Goal: Task Accomplishment & Management: Manage account settings

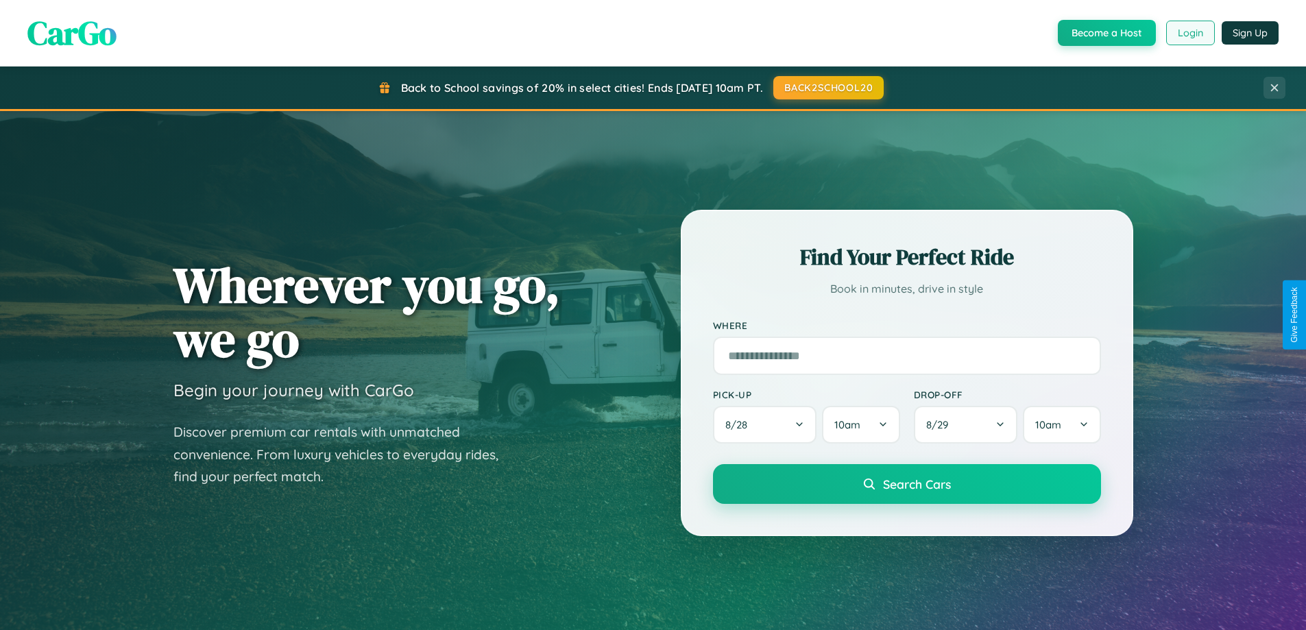
click at [1189, 33] on button "Login" at bounding box center [1190, 33] width 49 height 25
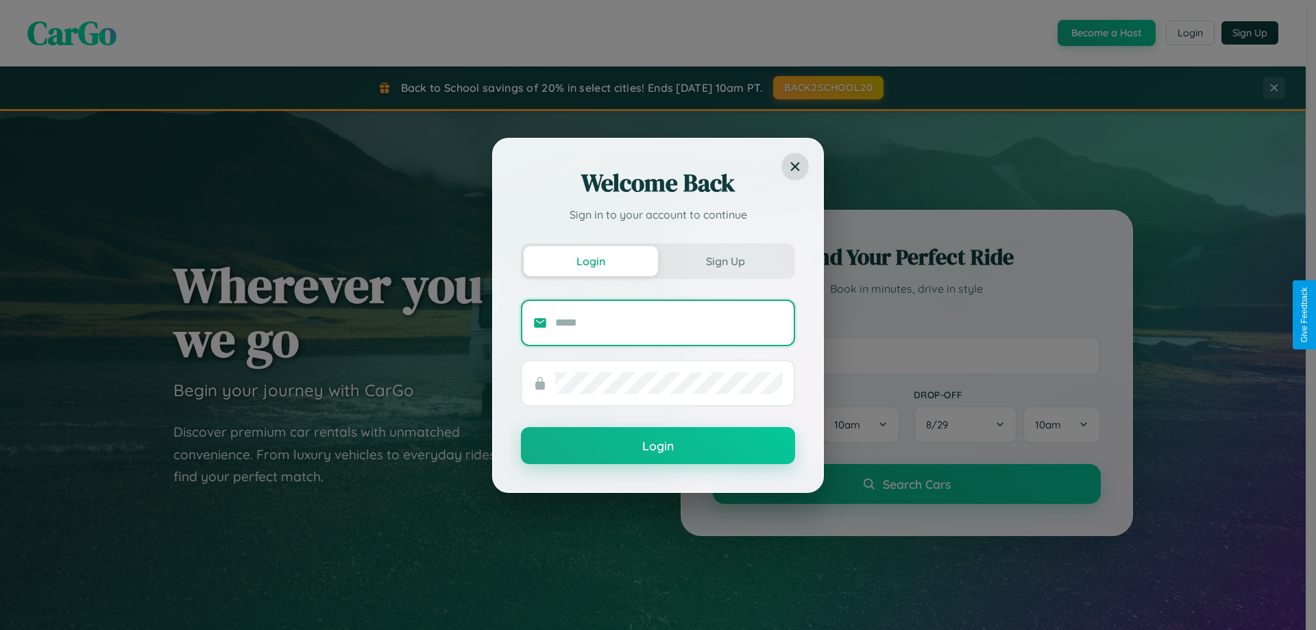
click at [669, 322] on input "text" at bounding box center [669, 323] width 228 height 22
type input "**********"
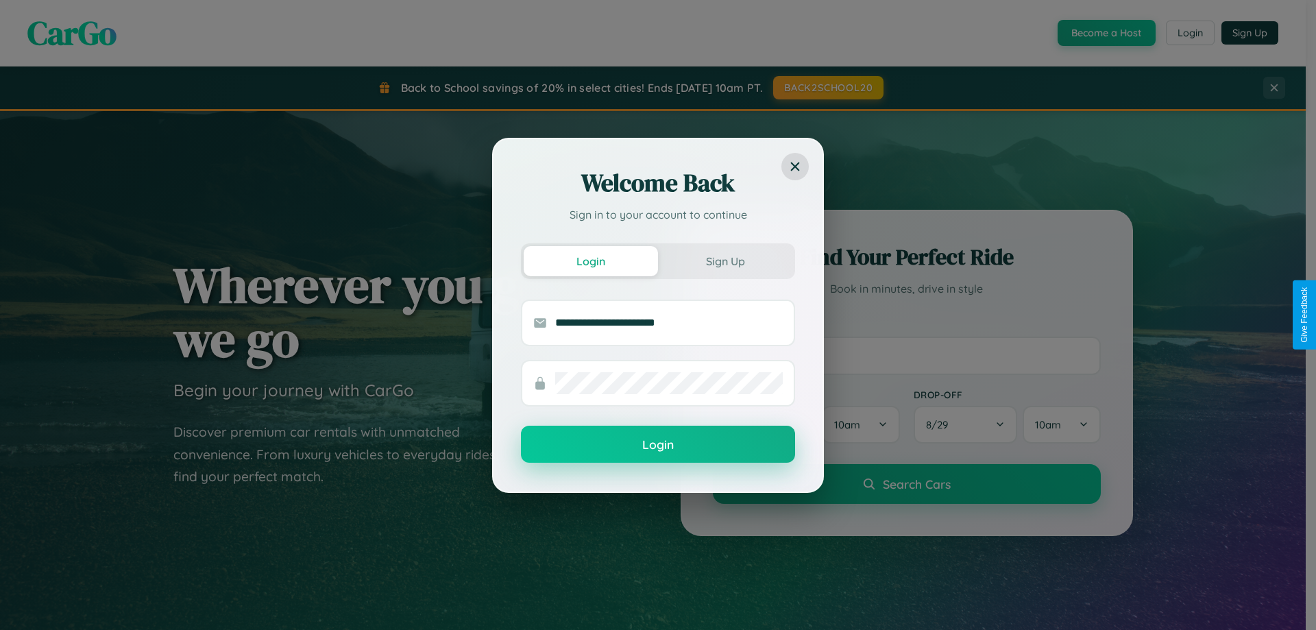
click at [658, 444] on button "Login" at bounding box center [658, 444] width 274 height 37
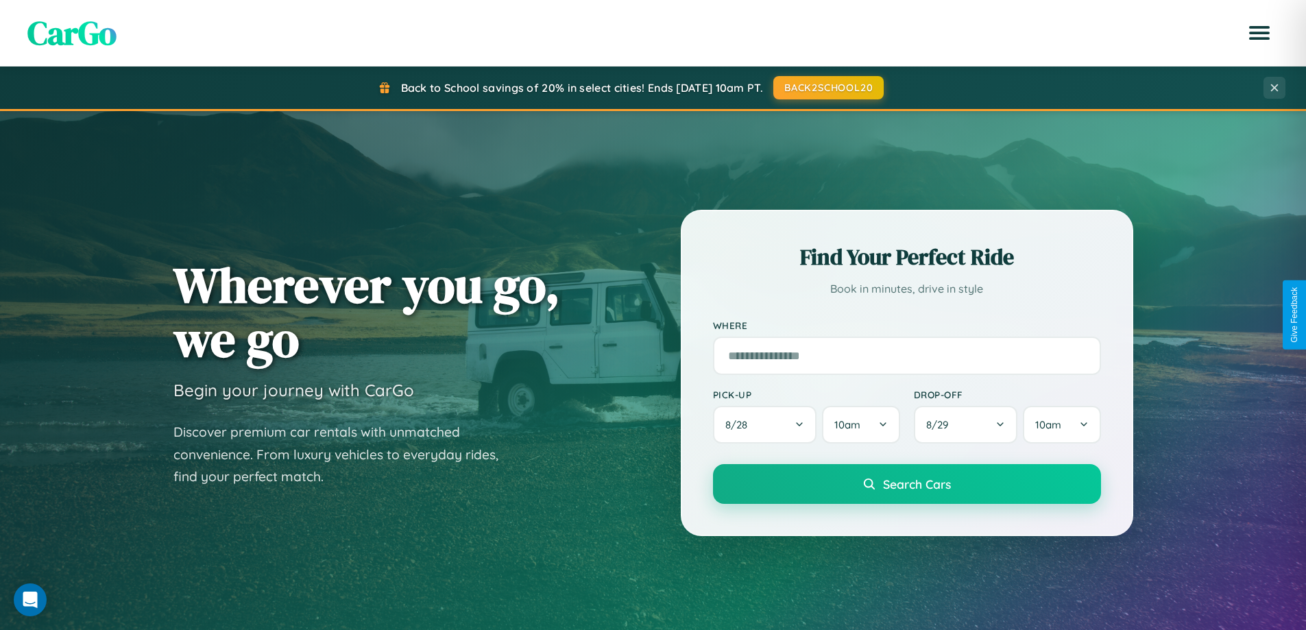
scroll to position [591, 0]
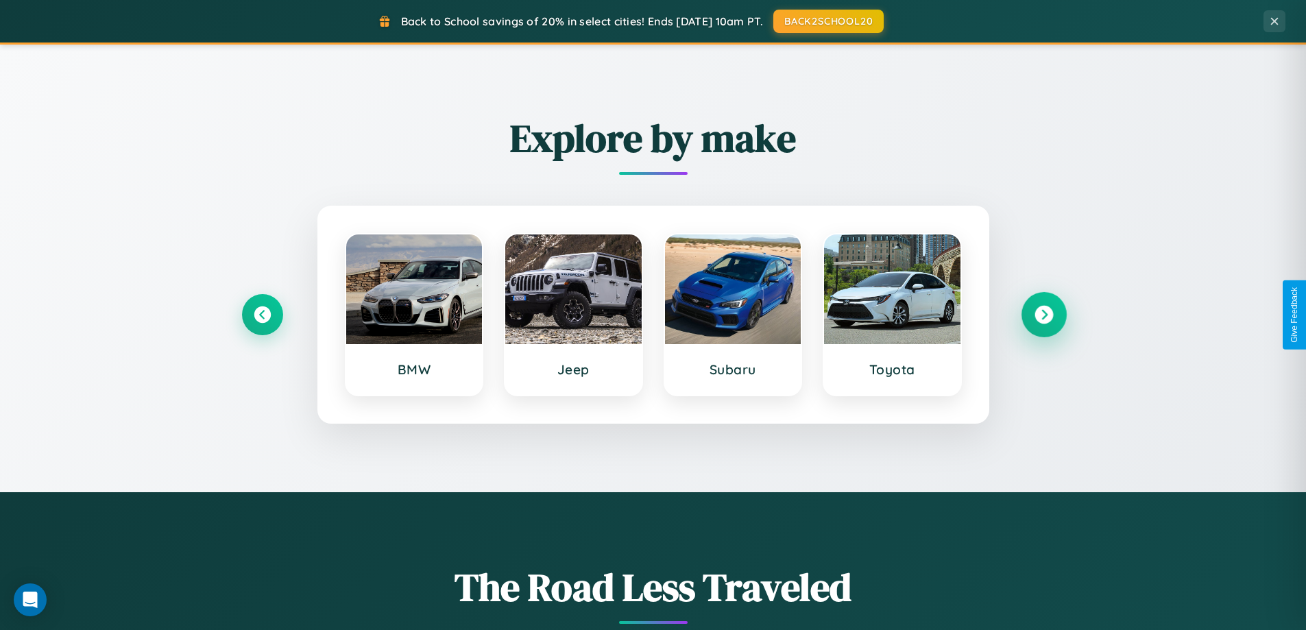
click at [1043, 315] on icon at bounding box center [1043, 315] width 19 height 19
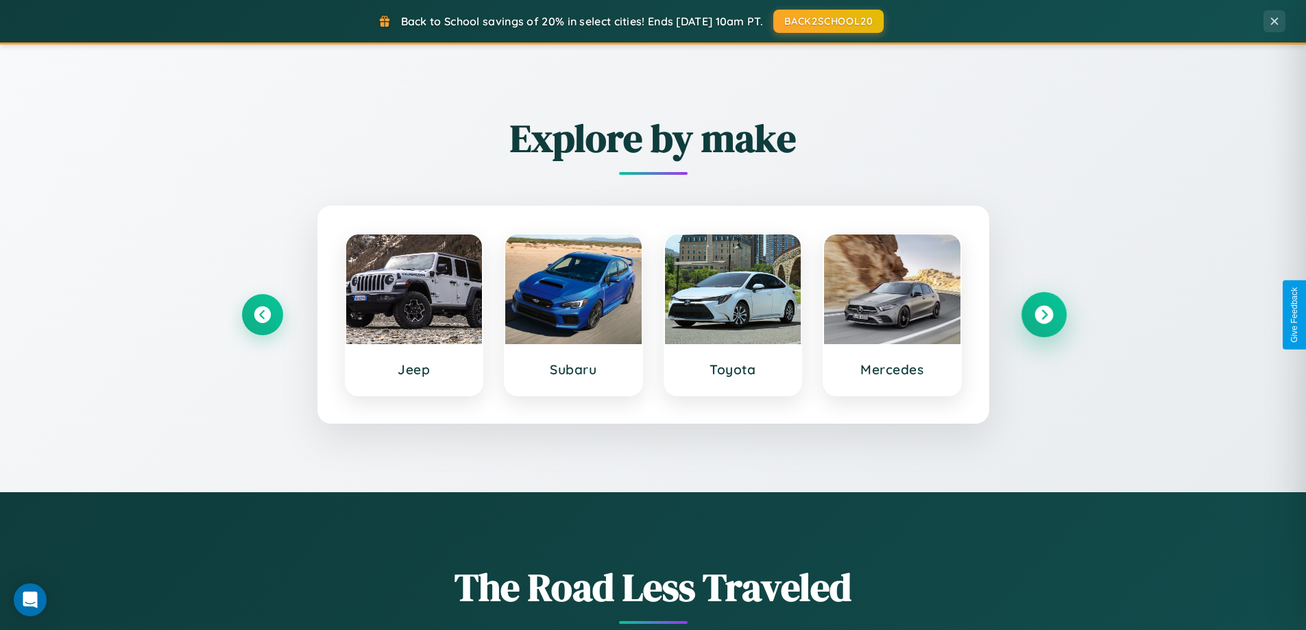
click at [1043, 315] on icon at bounding box center [1043, 315] width 19 height 19
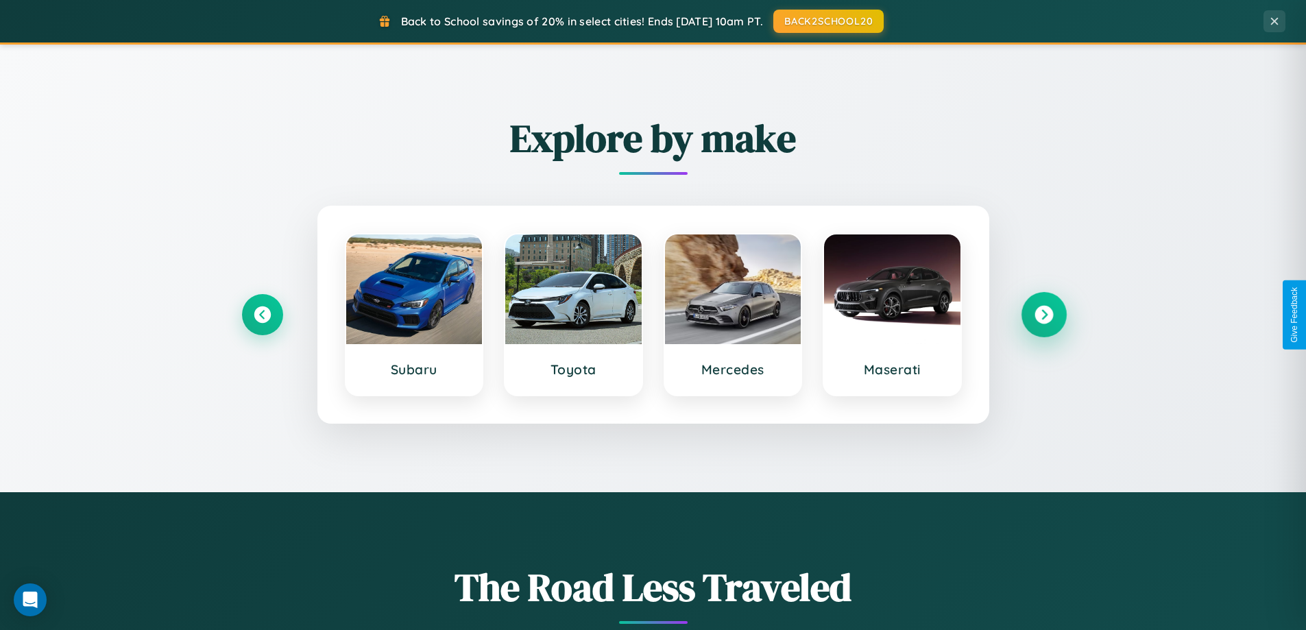
click at [1043, 315] on icon at bounding box center [1043, 315] width 19 height 19
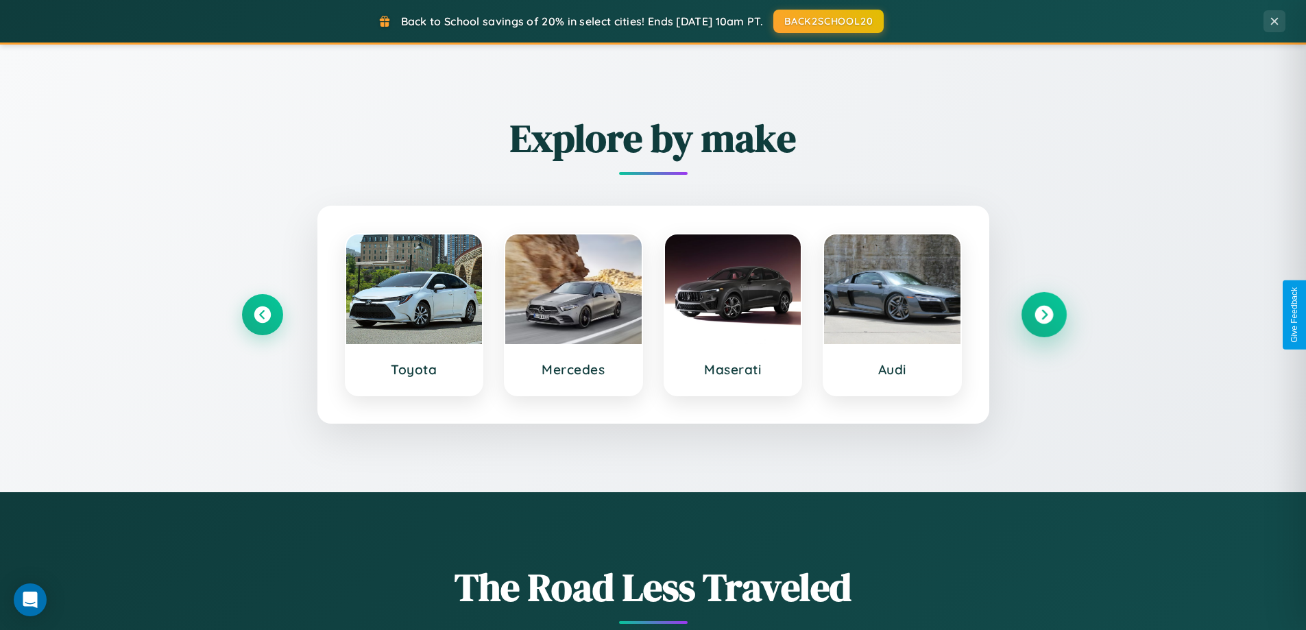
click at [1043, 315] on icon at bounding box center [1043, 315] width 19 height 19
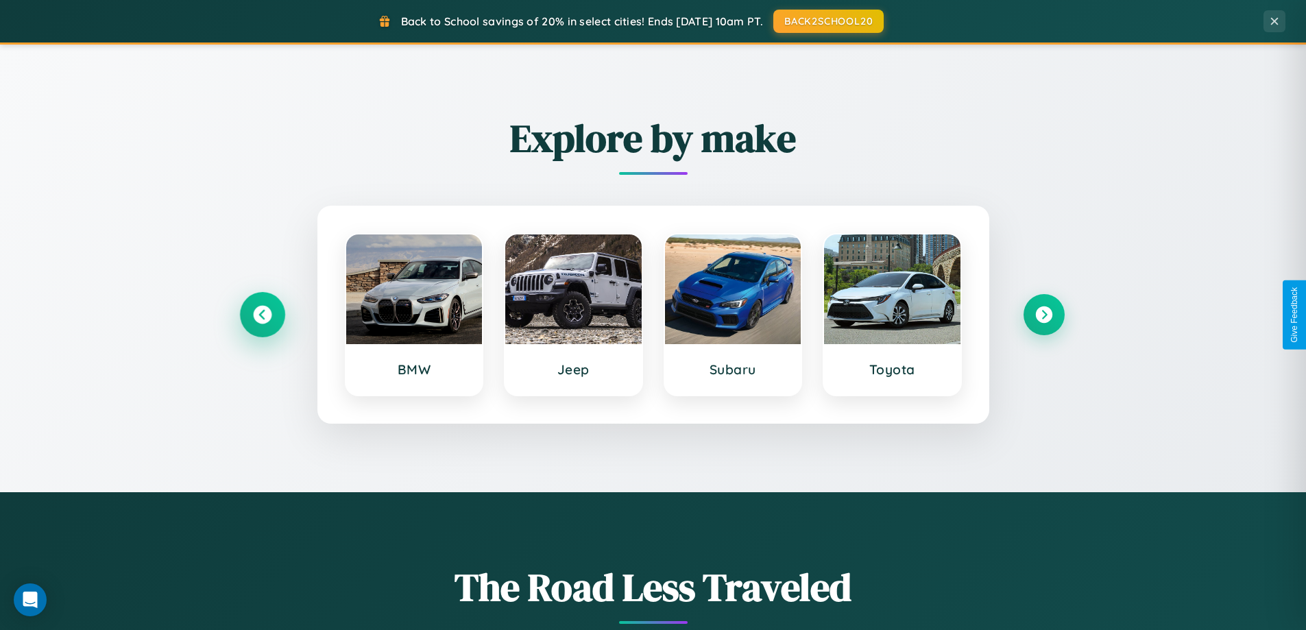
click at [262, 315] on icon at bounding box center [262, 315] width 19 height 19
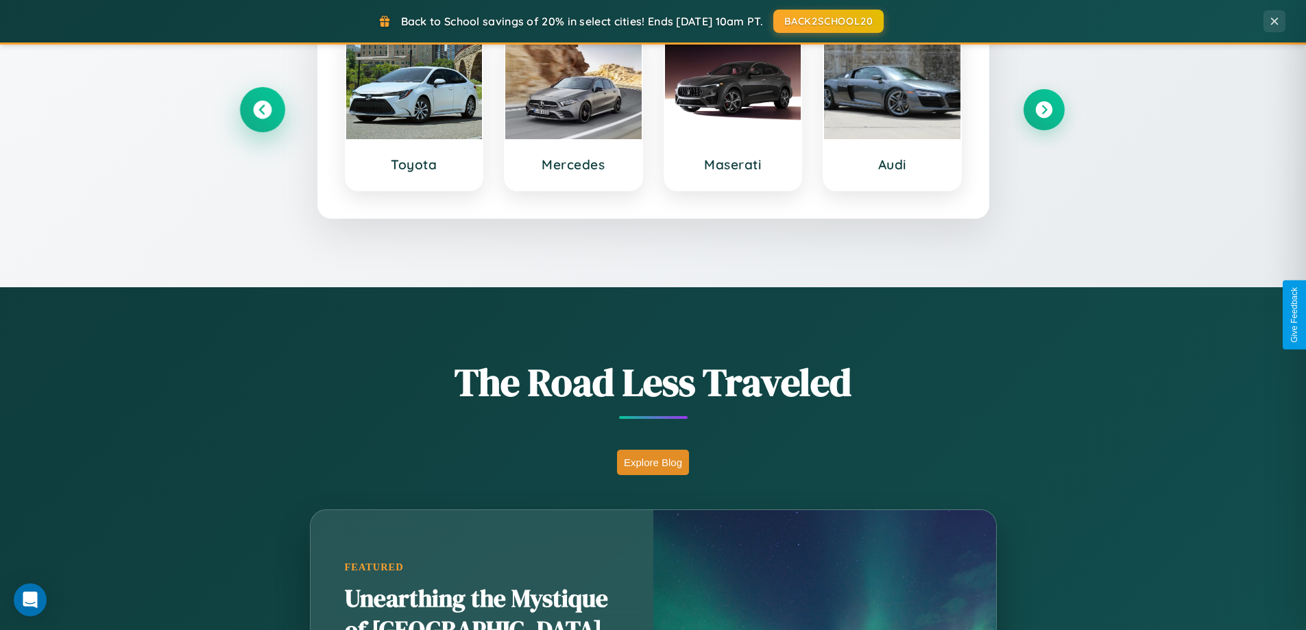
scroll to position [1207, 0]
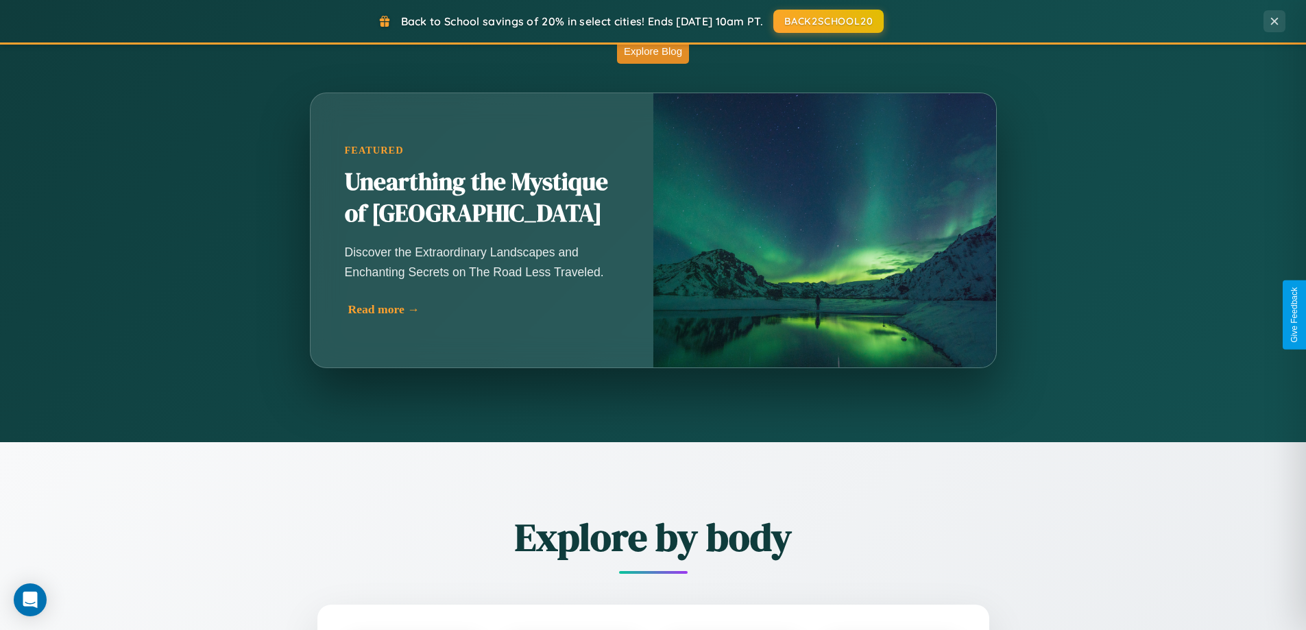
click at [482, 314] on div "Read more →" at bounding box center [485, 309] width 274 height 14
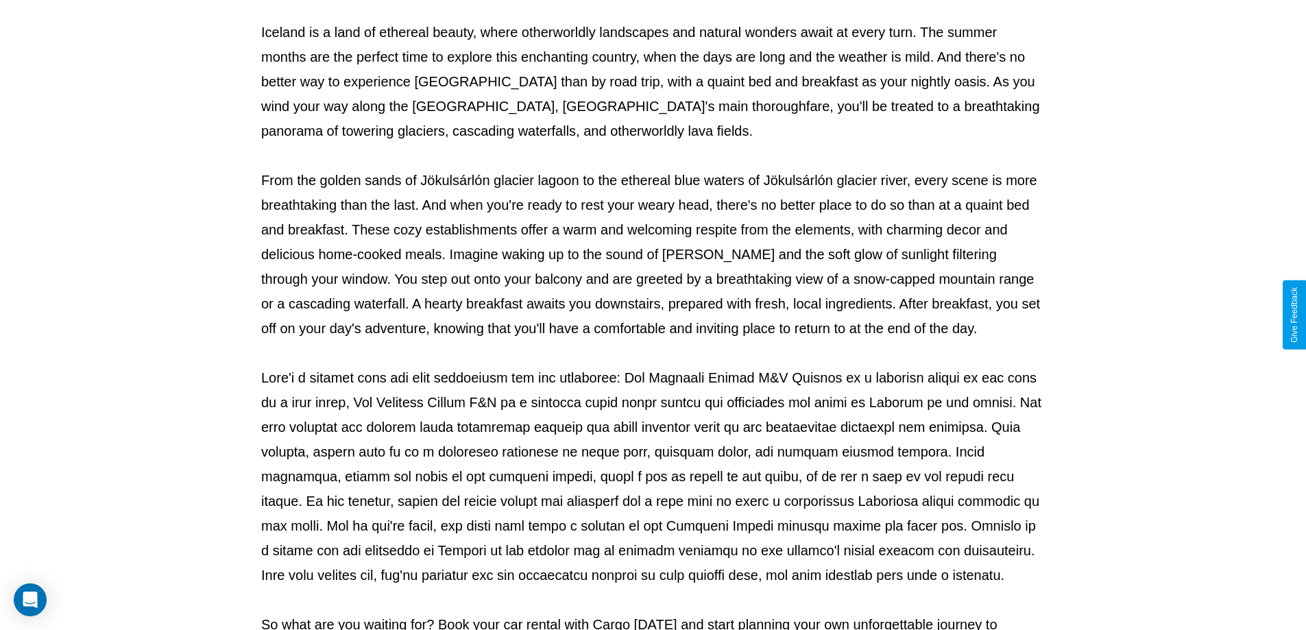
scroll to position [443, 0]
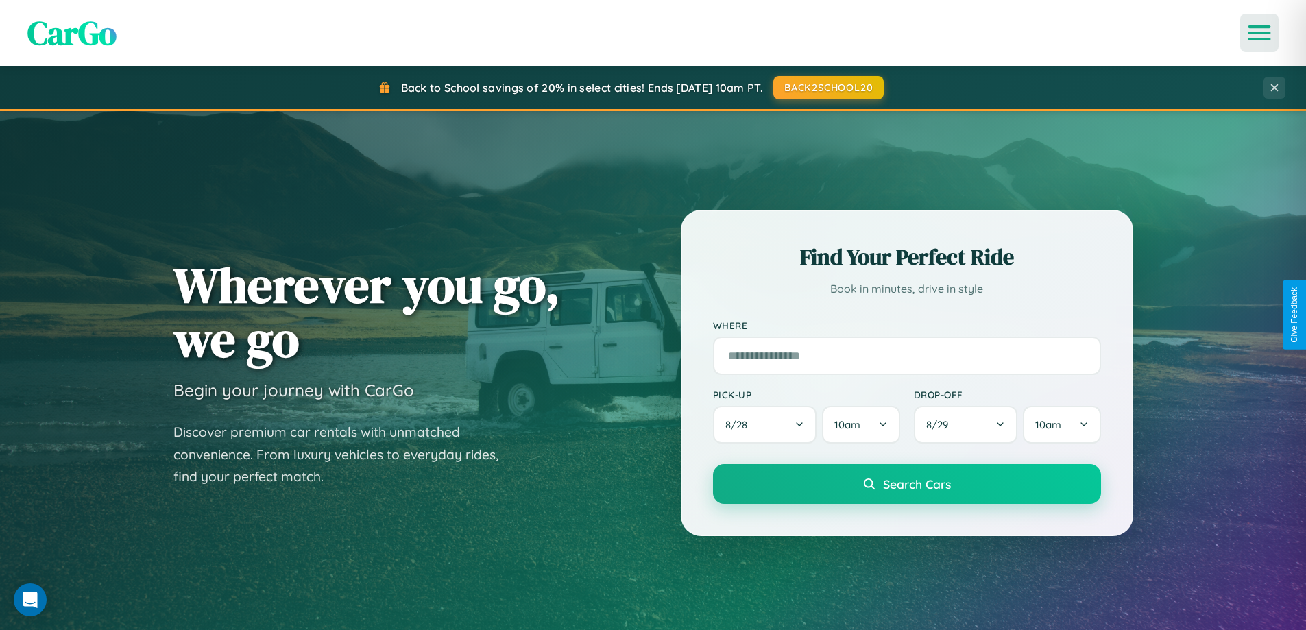
click at [1259, 33] on icon "Open menu" at bounding box center [1260, 33] width 20 height 12
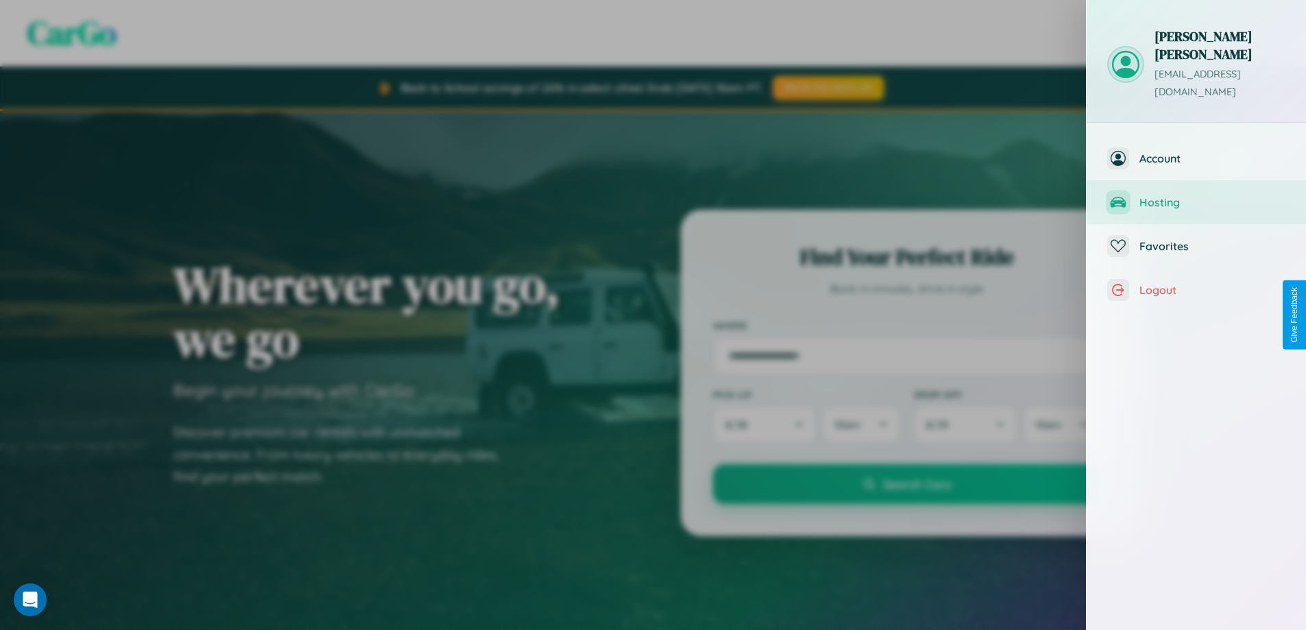
click at [1196, 195] on span "Hosting" at bounding box center [1212, 202] width 146 height 14
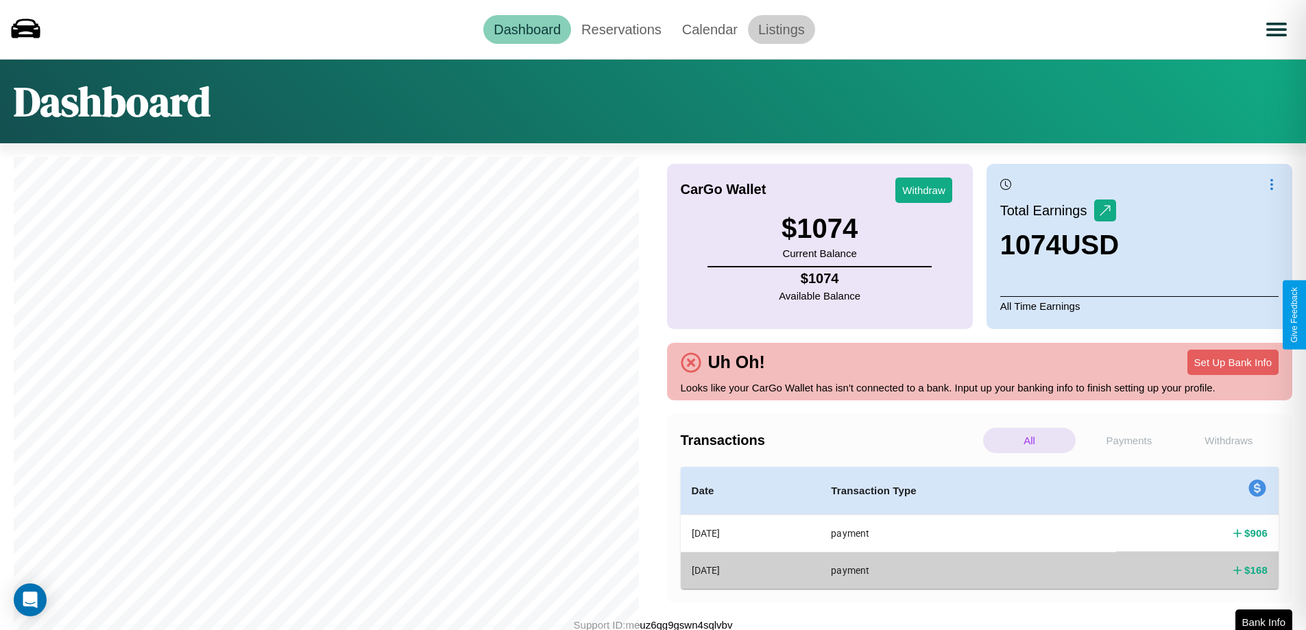
click at [781, 29] on link "Listings" at bounding box center [781, 29] width 67 height 29
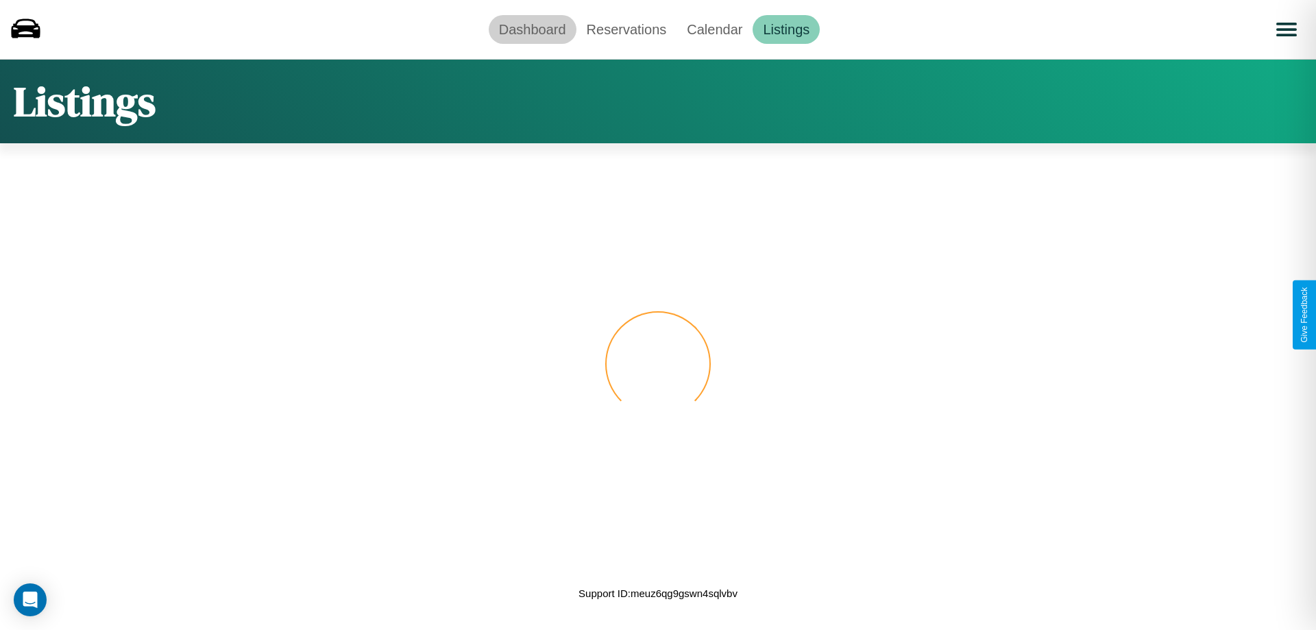
click at [532, 29] on link "Dashboard" at bounding box center [533, 29] width 88 height 29
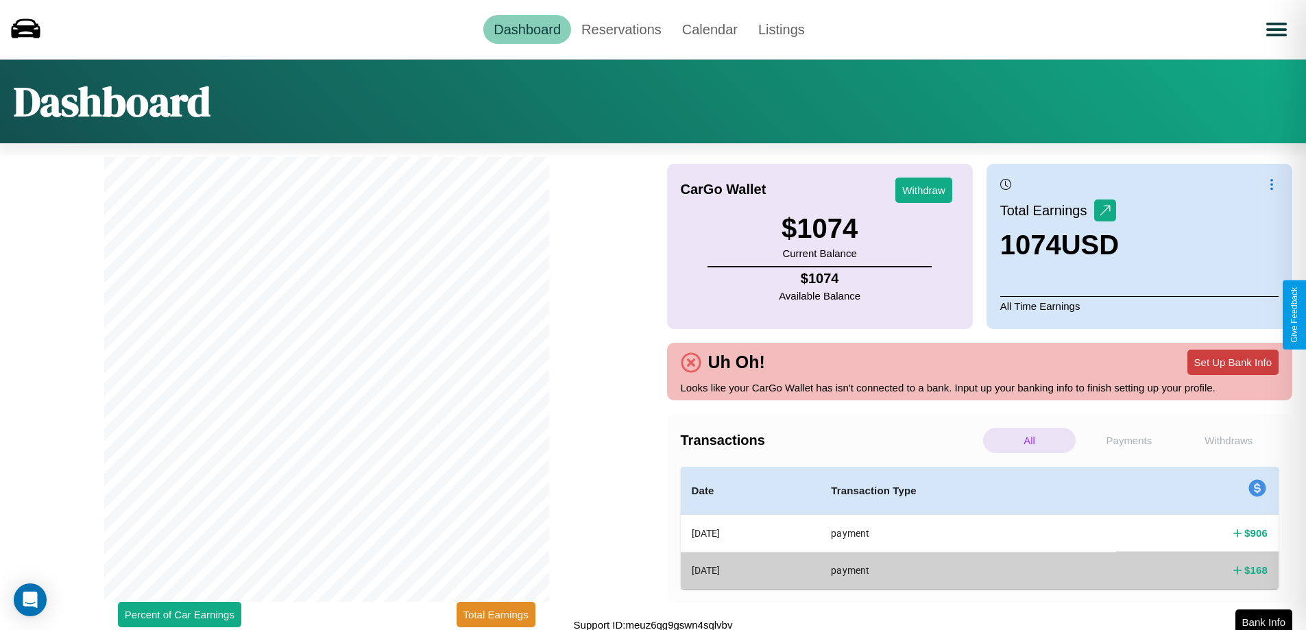
click at [1232, 362] on button "Set Up Bank Info" at bounding box center [1232, 362] width 91 height 25
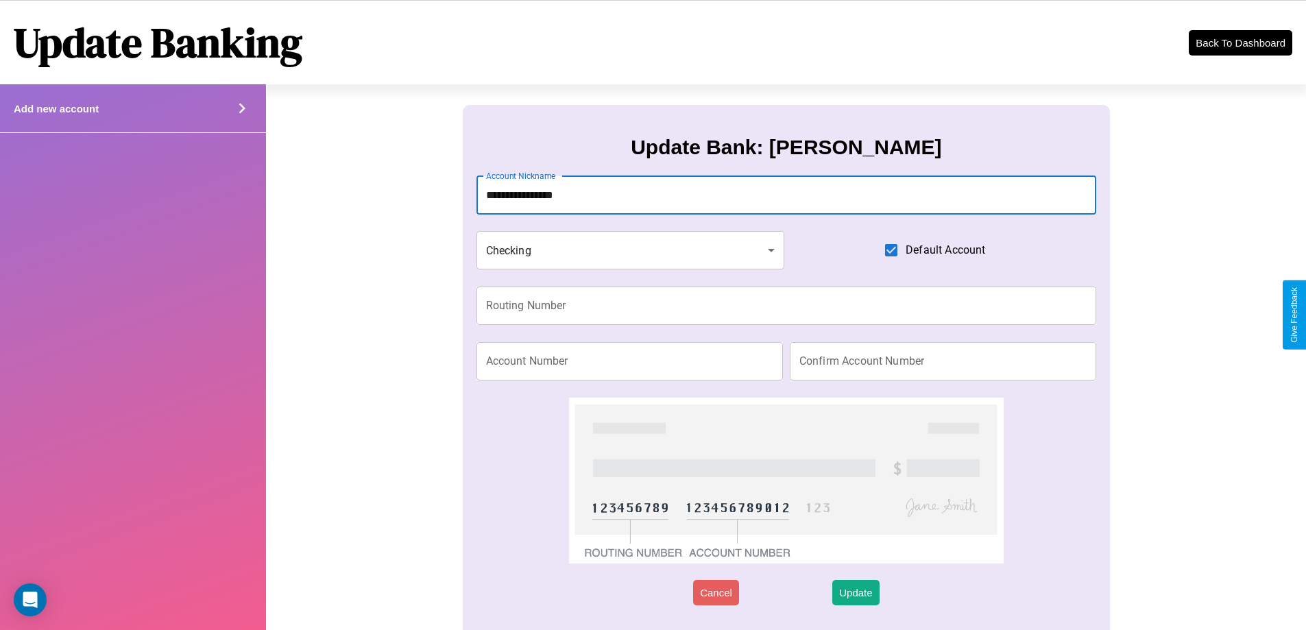
type input "**********"
